Goal: Information Seeking & Learning: Check status

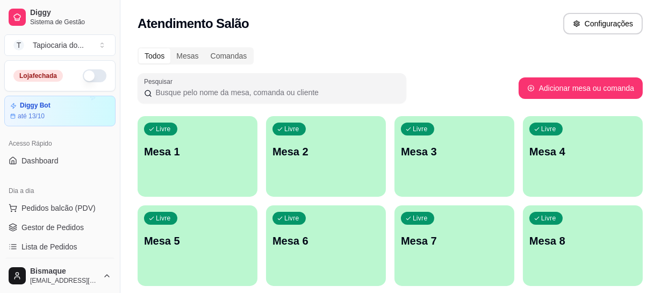
scroll to position [244, 0]
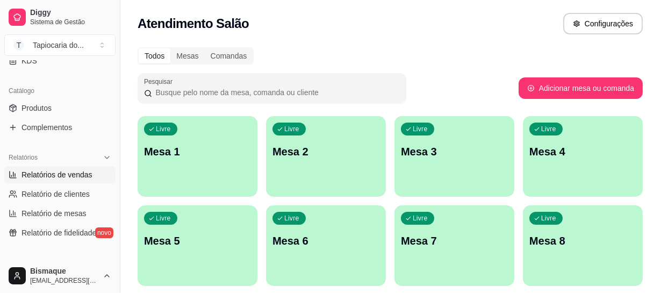
click at [78, 175] on span "Relatórios de vendas" at bounding box center [56, 174] width 71 height 11
select select "ALL"
select select "0"
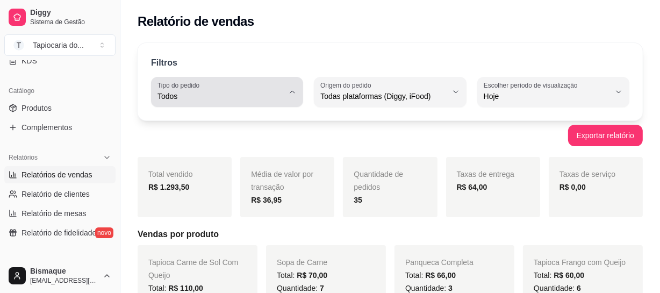
click at [290, 93] on icon "button" at bounding box center [292, 92] width 9 height 9
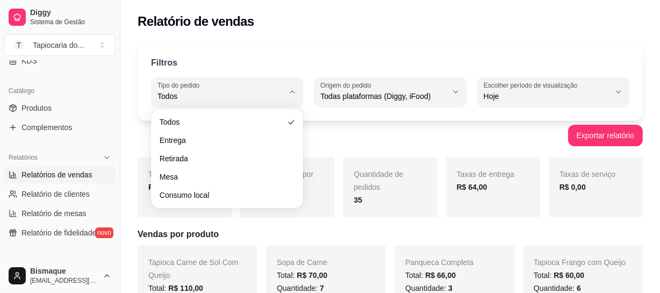
click at [248, 149] on ul "Todos Entrega Retirada Mesa Consumo local" at bounding box center [226, 158] width 143 height 90
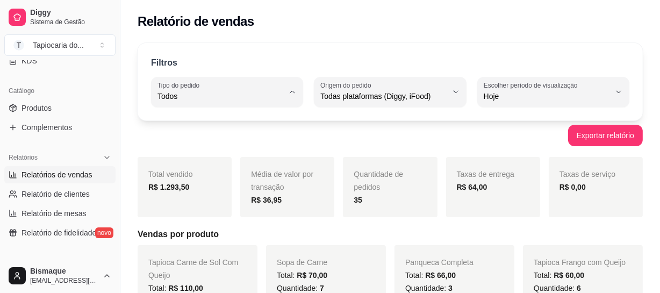
click at [203, 132] on li "Entrega" at bounding box center [227, 139] width 138 height 17
type input "DELIVERY"
select select "DELIVERY"
